Goal: Information Seeking & Learning: Learn about a topic

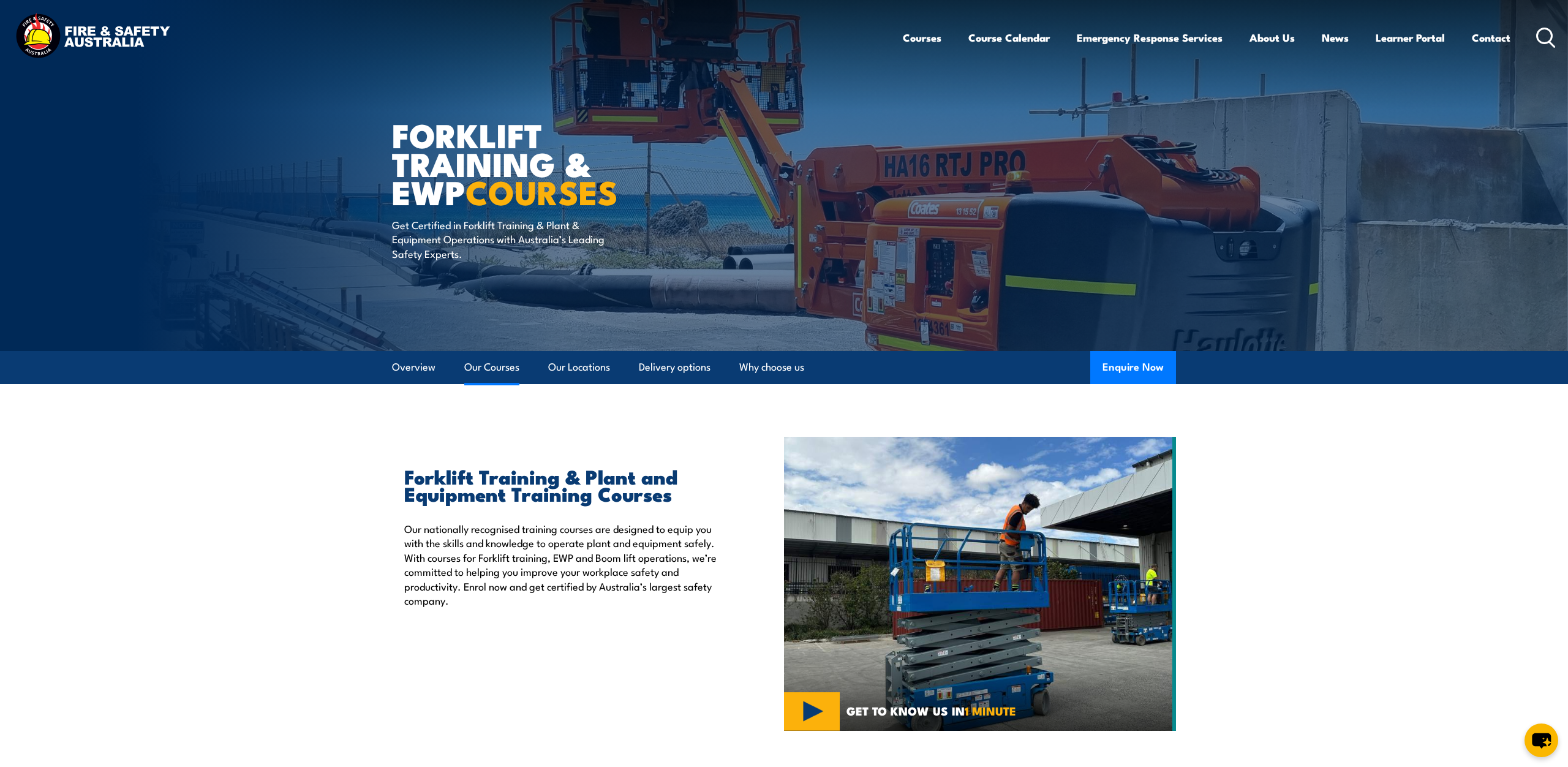
click at [504, 374] on link "Our Courses" at bounding box center [491, 367] width 55 height 33
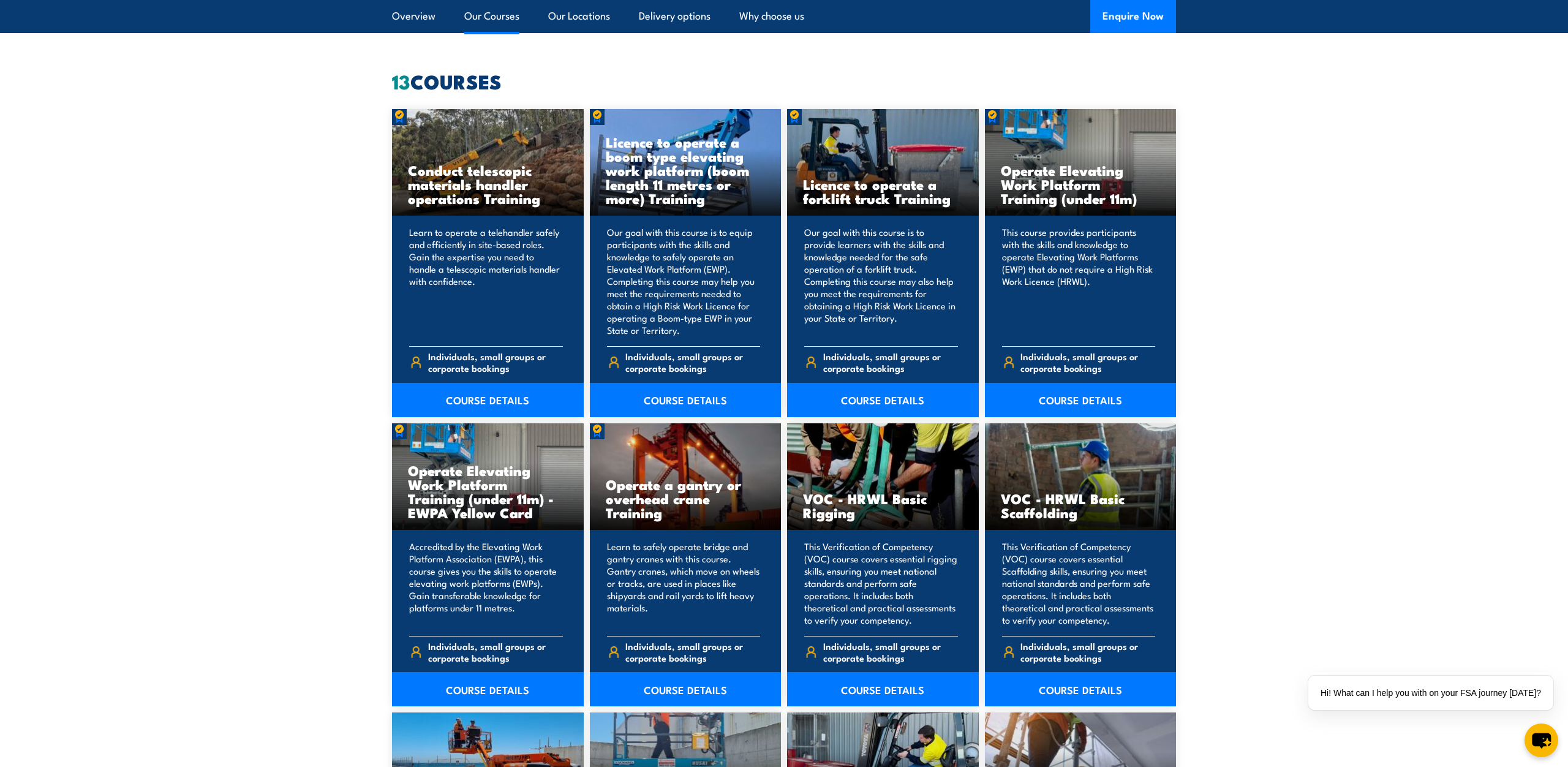
scroll to position [942, 0]
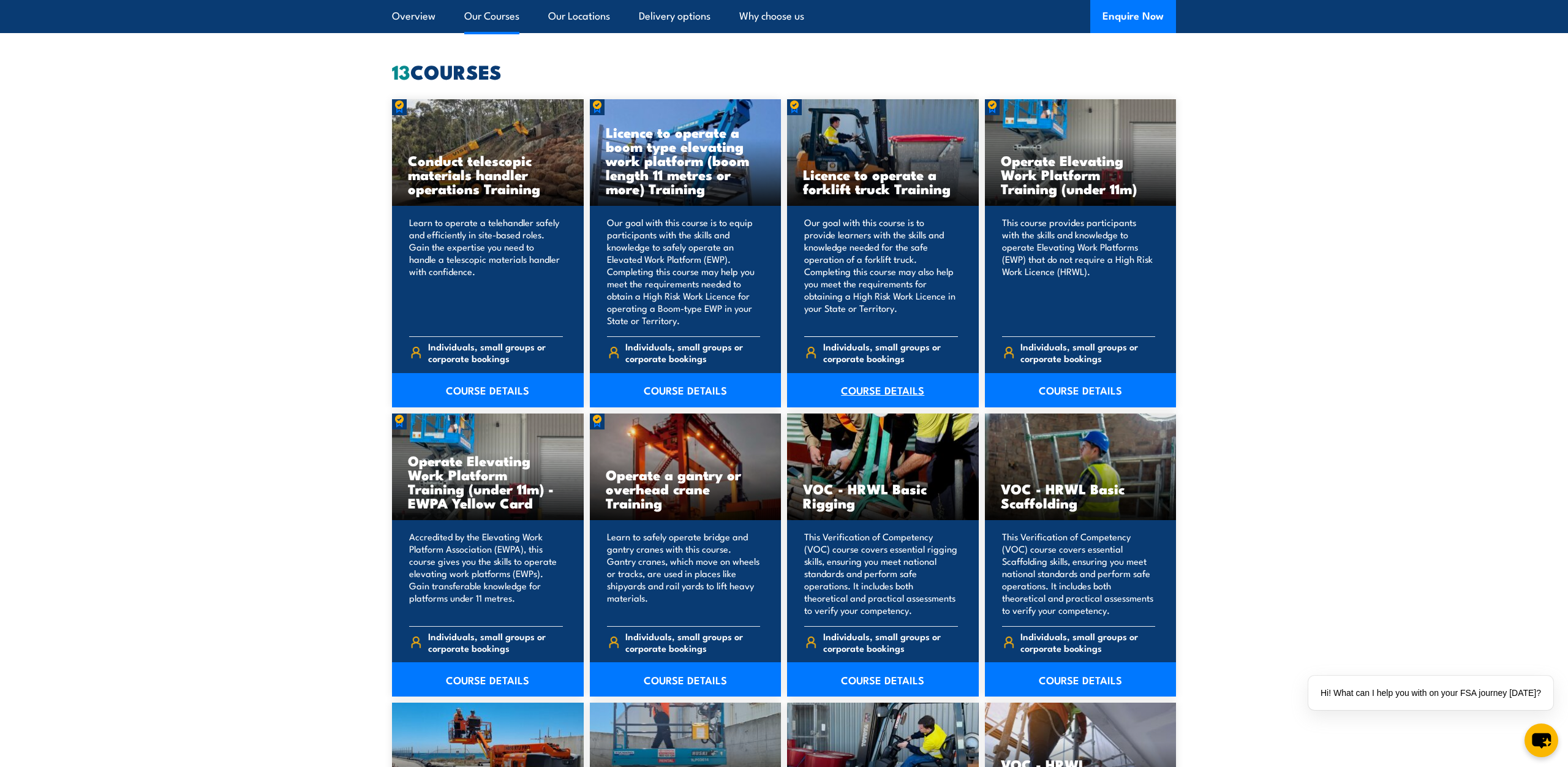
click at [871, 389] on link "COURSE DETAILS" at bounding box center [883, 390] width 192 height 34
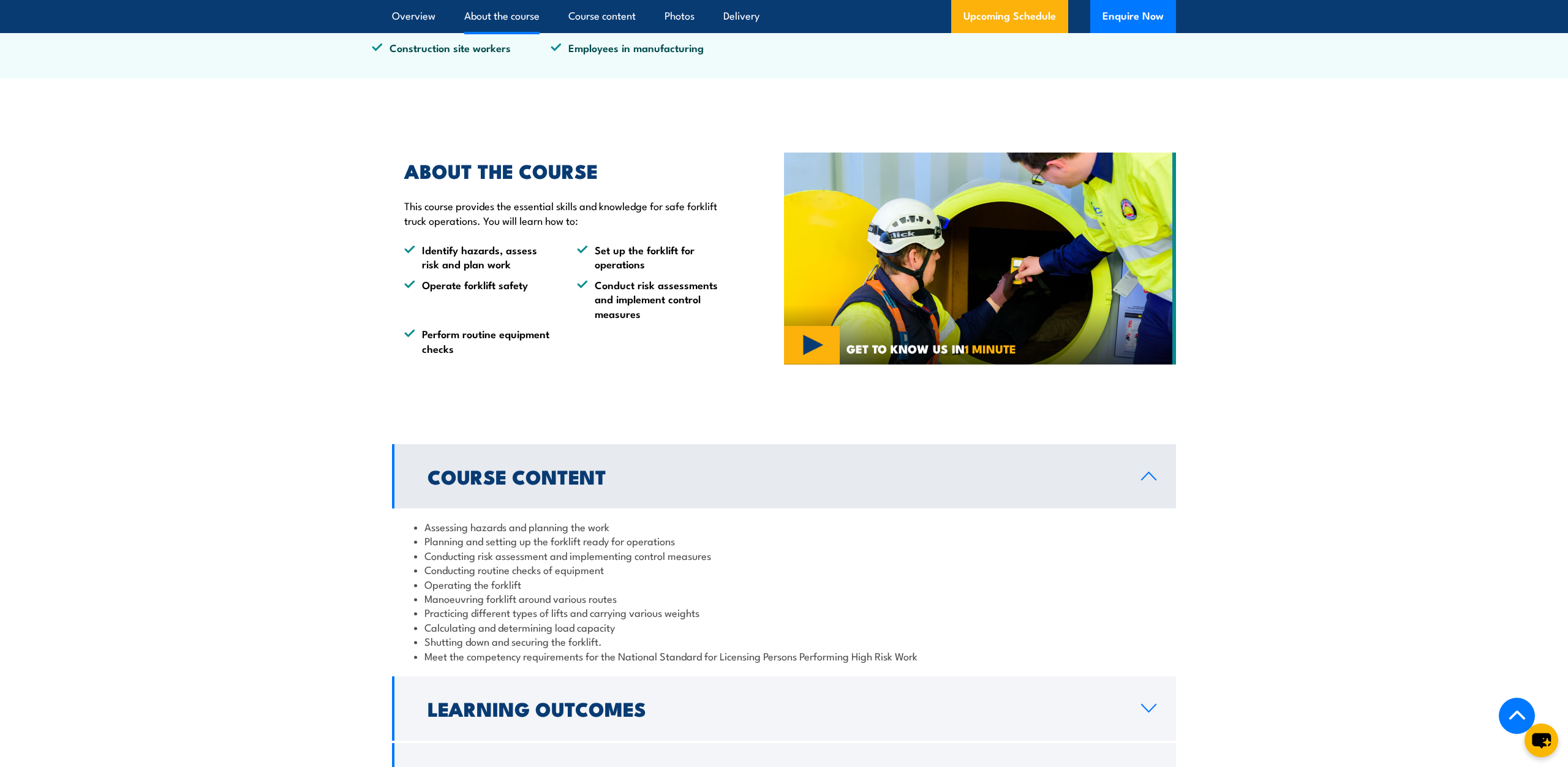
scroll to position [726, 0]
